Goal: Information Seeking & Learning: Learn about a topic

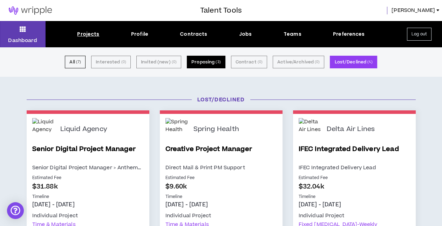
click at [208, 63] on button "Proposing ( 3 )" at bounding box center [206, 62] width 39 height 13
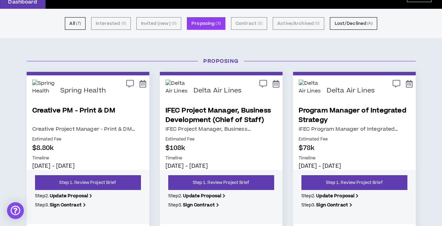
scroll to position [44, 0]
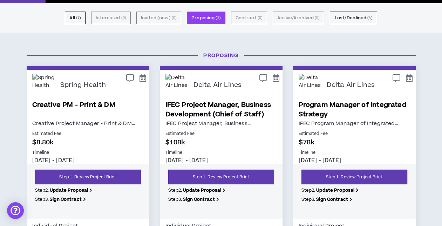
click at [228, 98] on div "Delta Air Lines IFEC Project Manager, Business Development (Chief of Staff) IFE…" at bounding box center [221, 157] width 123 height 174
click at [191, 118] on link "IFEC Project Manager, Business Development (Chief of Staff)" at bounding box center [220, 109] width 111 height 19
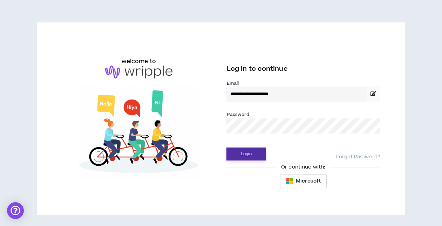
click at [249, 153] on button "Login" at bounding box center [245, 153] width 39 height 13
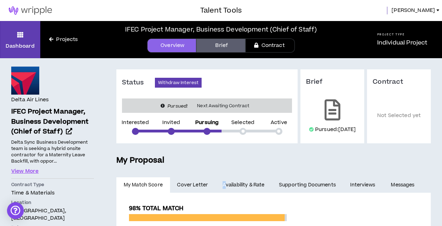
click at [223, 193] on link "Availability & Rate" at bounding box center [243, 184] width 56 height 15
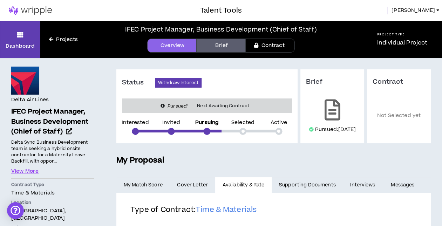
click at [188, 189] on span "Cover Letter" at bounding box center [192, 185] width 31 height 8
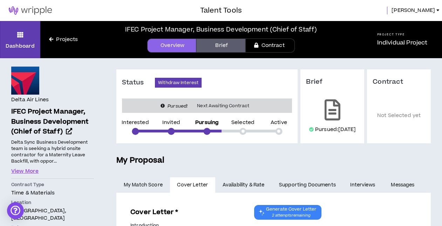
click at [68, 40] on link "Projects" at bounding box center [63, 40] width 46 height 8
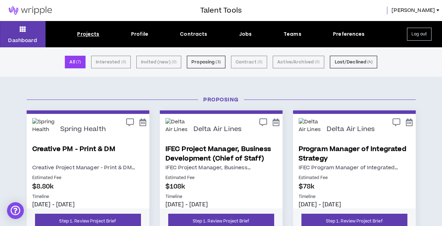
click at [350, 154] on link "Program Manager of Integrated Strategy" at bounding box center [353, 153] width 111 height 19
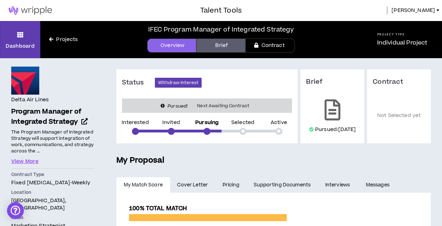
click at [61, 39] on link "Projects" at bounding box center [63, 40] width 46 height 8
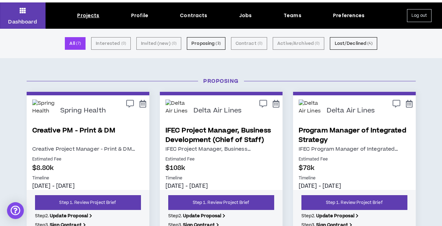
scroll to position [21, 0]
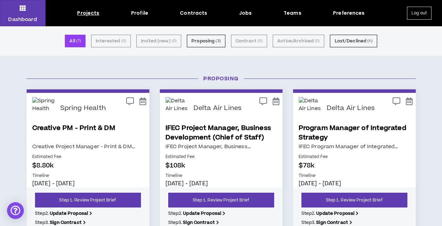
click at [101, 145] on p "Creative Project Manager - Print & DM …" at bounding box center [87, 146] width 111 height 9
click at [102, 128] on link "Creative PM - Print & DM" at bounding box center [87, 132] width 111 height 19
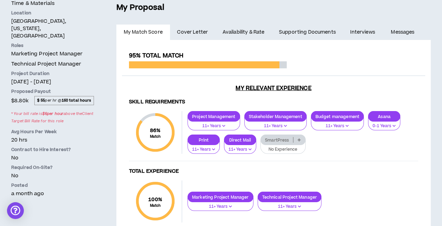
scroll to position [153, 0]
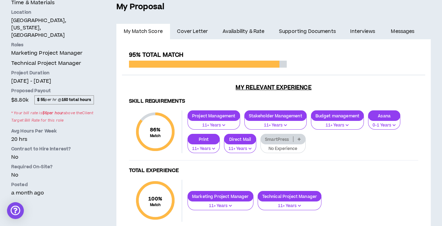
click at [299, 141] on icon at bounding box center [298, 139] width 3 height 4
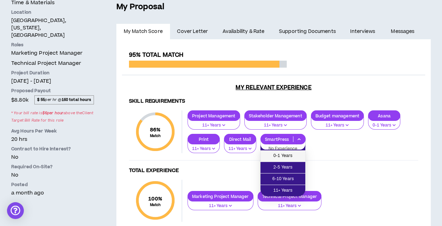
click at [287, 156] on span "0-1 Years" at bounding box center [282, 156] width 36 height 8
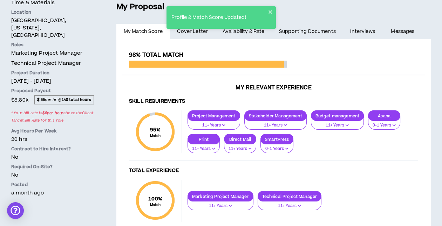
click at [356, 69] on div "98% Total Match" at bounding box center [273, 63] width 303 height 24
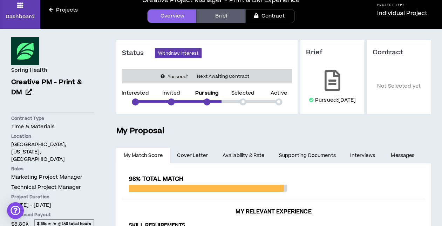
scroll to position [23, 0]
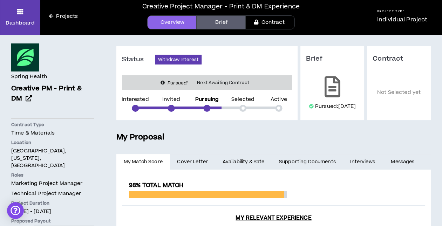
click at [75, 15] on link "Projects" at bounding box center [63, 17] width 46 height 8
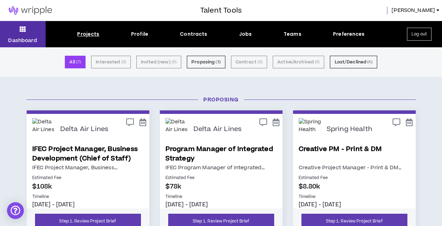
click at [21, 33] on icon at bounding box center [23, 29] width 6 height 10
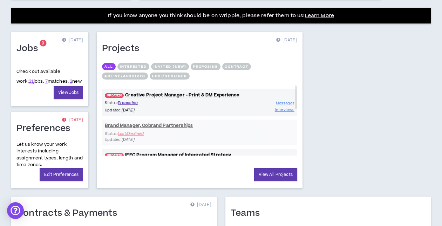
scroll to position [266, 0]
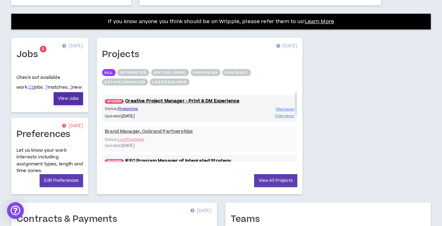
click at [68, 96] on link "View Jobs" at bounding box center [68, 98] width 29 height 13
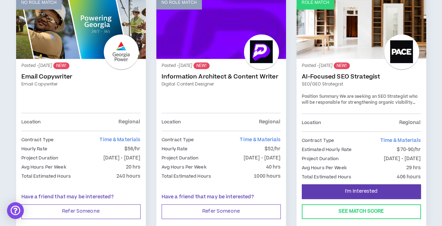
scroll to position [413, 0]
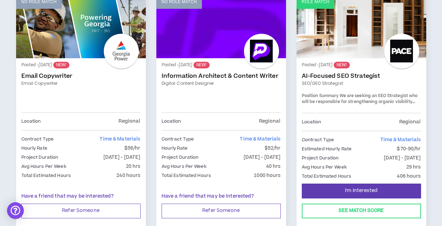
click at [370, 98] on span "We are seeking an SEO Strategist who will be responsible for strengthening orga…" at bounding box center [360, 130] width 116 height 74
click at [371, 73] on link "AI-Focused SEO Strategist" at bounding box center [361, 76] width 119 height 7
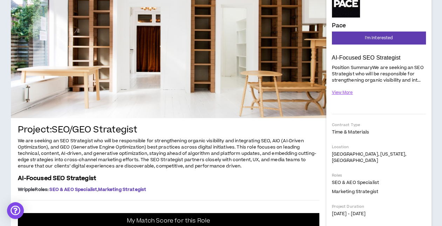
scroll to position [81, 0]
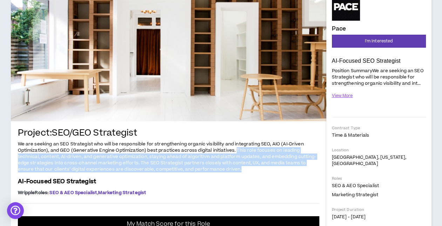
drag, startPoint x: 234, startPoint y: 146, endPoint x: 314, endPoint y: 162, distance: 81.8
click at [314, 162] on p "We are seeking an SEO Strategist who will be responsible for strengthening orga…" at bounding box center [168, 156] width 301 height 33
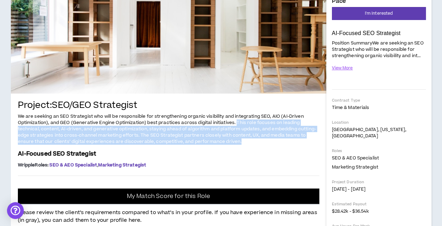
scroll to position [92, 0]
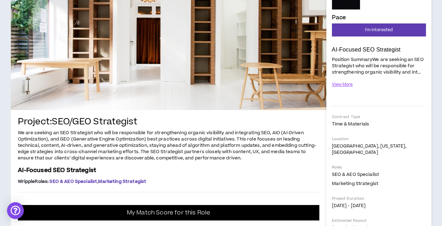
click at [292, 166] on p "AI-Focused SEO Strategist" at bounding box center [168, 170] width 301 height 8
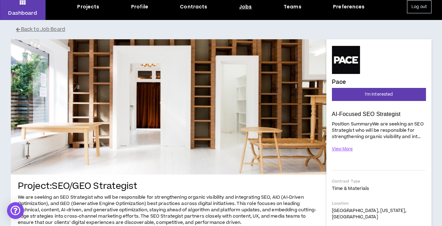
scroll to position [0, 0]
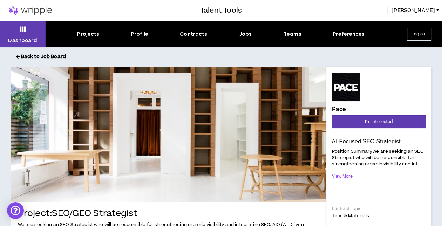
click at [34, 58] on button "Back to Job Board" at bounding box center [226, 57] width 420 height 12
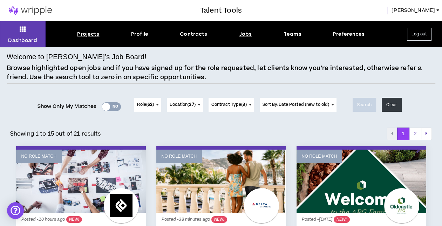
click at [91, 33] on div "Projects" at bounding box center [88, 33] width 22 height 7
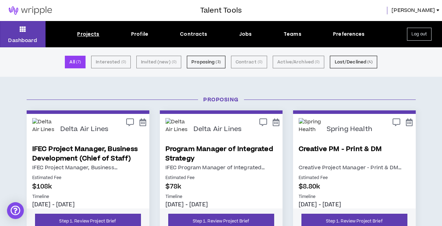
click at [242, 135] on div "Delta Air Lines" at bounding box center [234, 129] width 83 height 23
click at [144, 124] on icon at bounding box center [142, 122] width 7 height 6
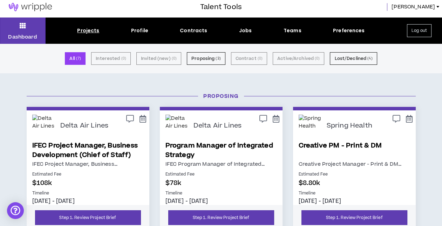
scroll to position [1, 0]
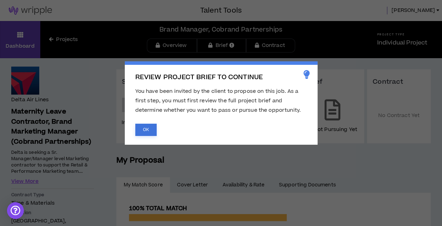
click at [149, 126] on button "OK" at bounding box center [145, 130] width 21 height 12
